Goal: Find specific page/section

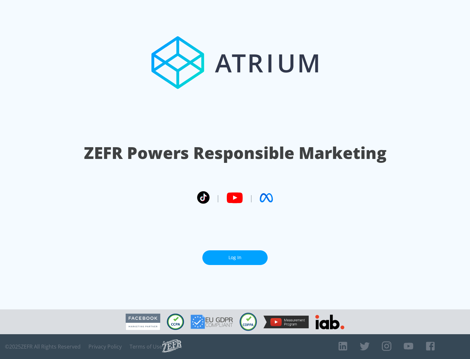
click at [235, 258] on link "Log In" at bounding box center [235, 258] width 65 height 15
